Goal: Information Seeking & Learning: Learn about a topic

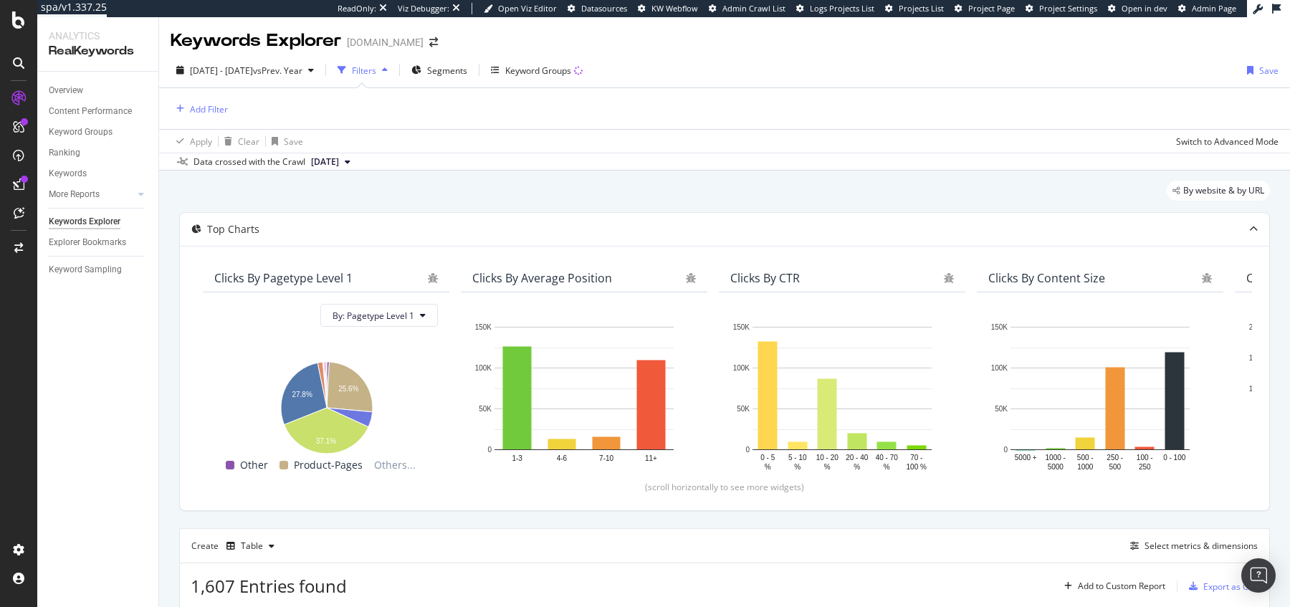
scroll to position [349, 0]
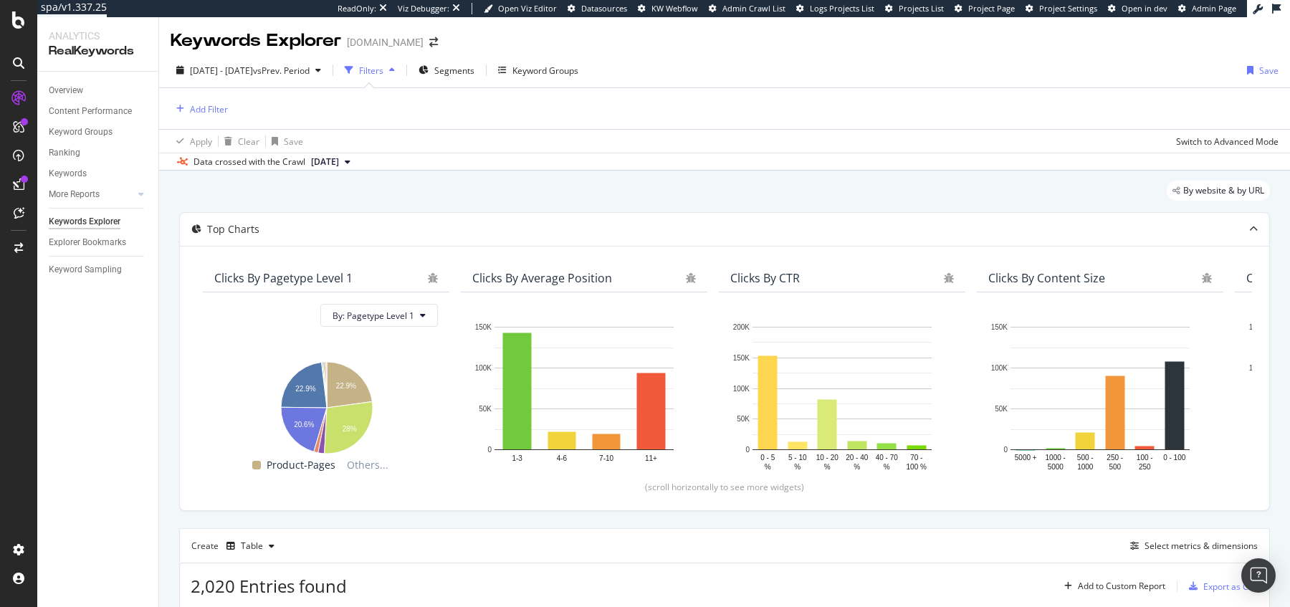
scroll to position [357, 0]
